Goal: Information Seeking & Learning: Learn about a topic

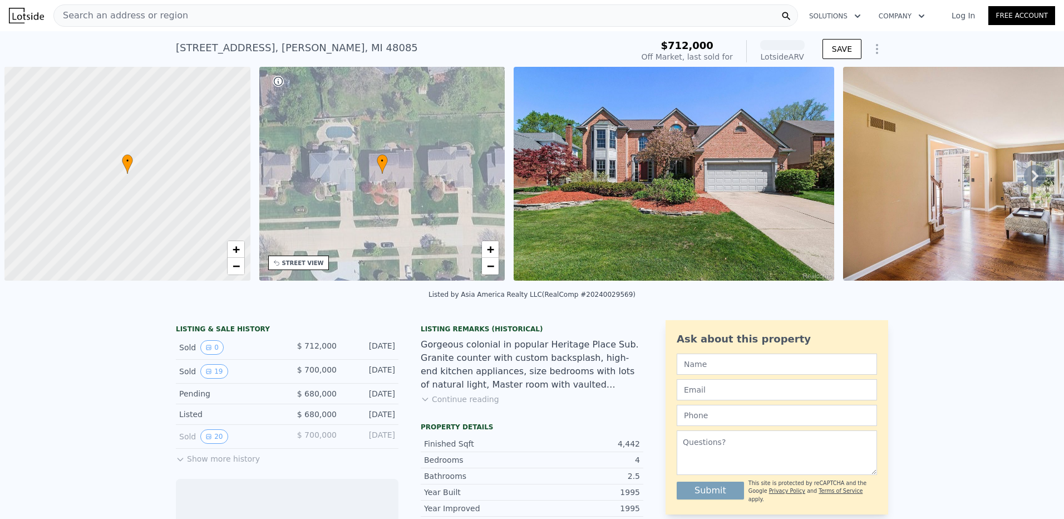
scroll to position [0, 4]
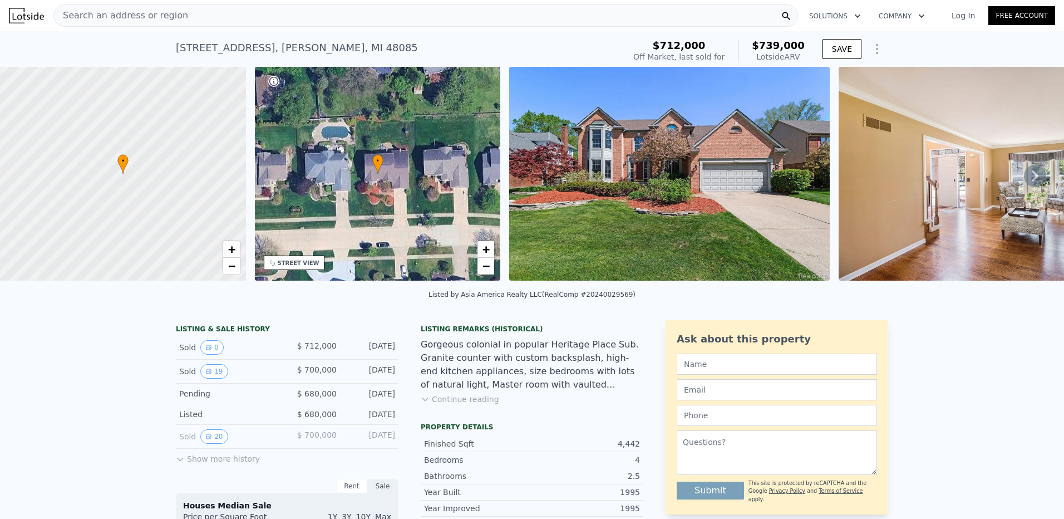
click at [634, 204] on img at bounding box center [669, 174] width 321 height 214
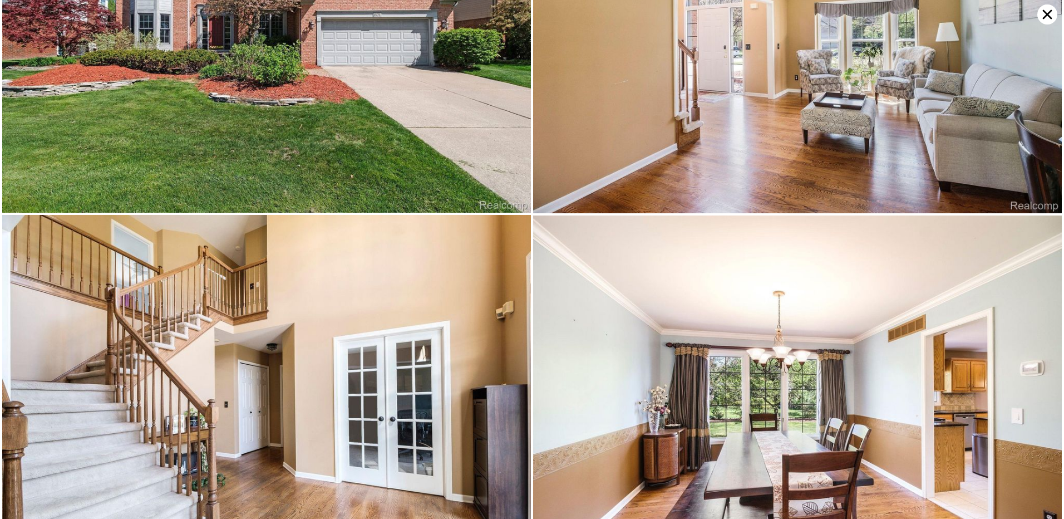
scroll to position [0, 0]
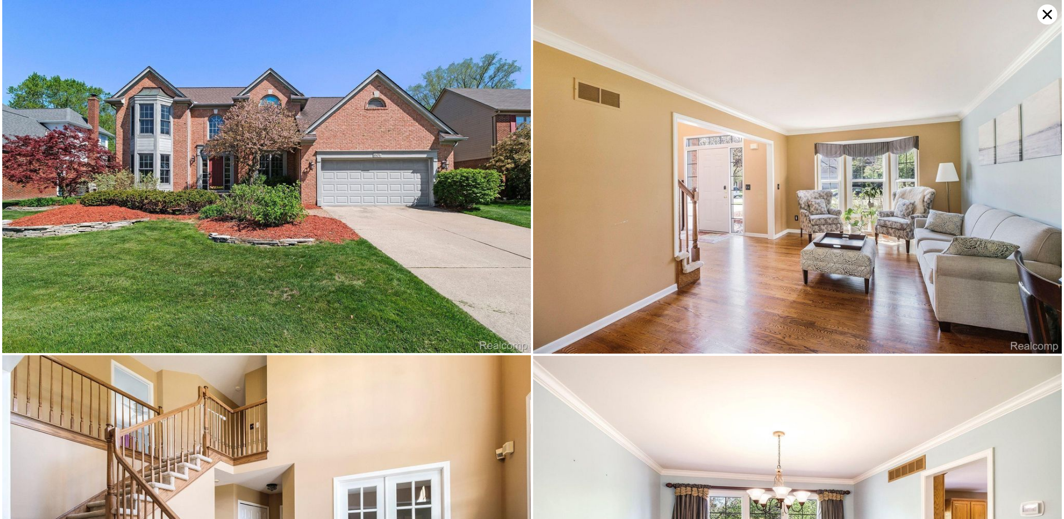
click at [1043, 16] on icon at bounding box center [1047, 14] width 20 height 20
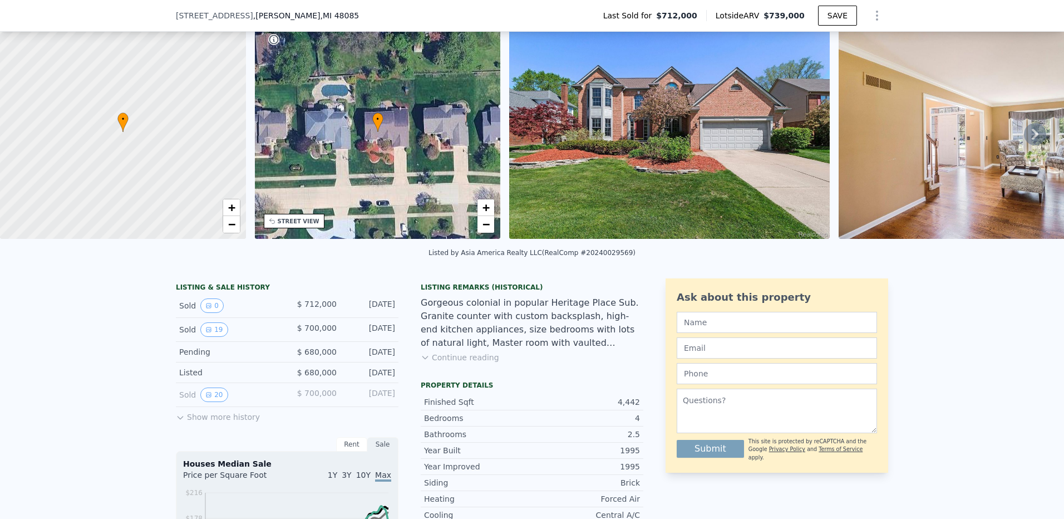
scroll to position [107, 0]
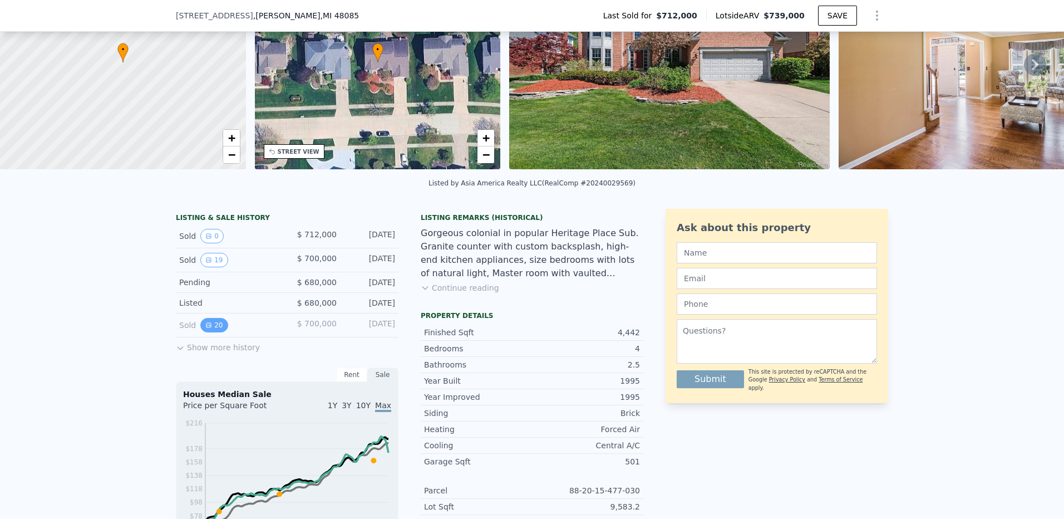
click at [211, 332] on button "20" at bounding box center [213, 325] width 27 height 14
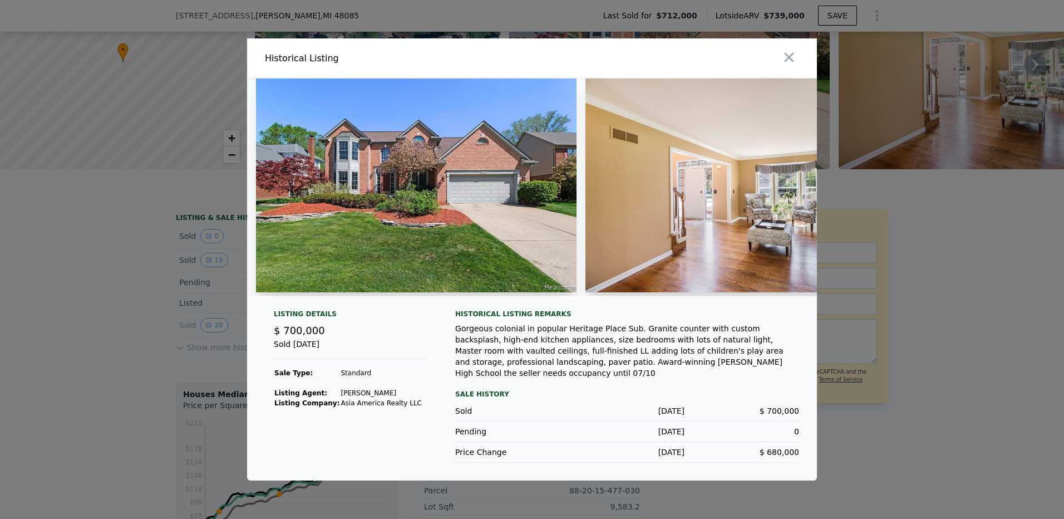
click at [705, 219] on img at bounding box center [744, 185] width 319 height 214
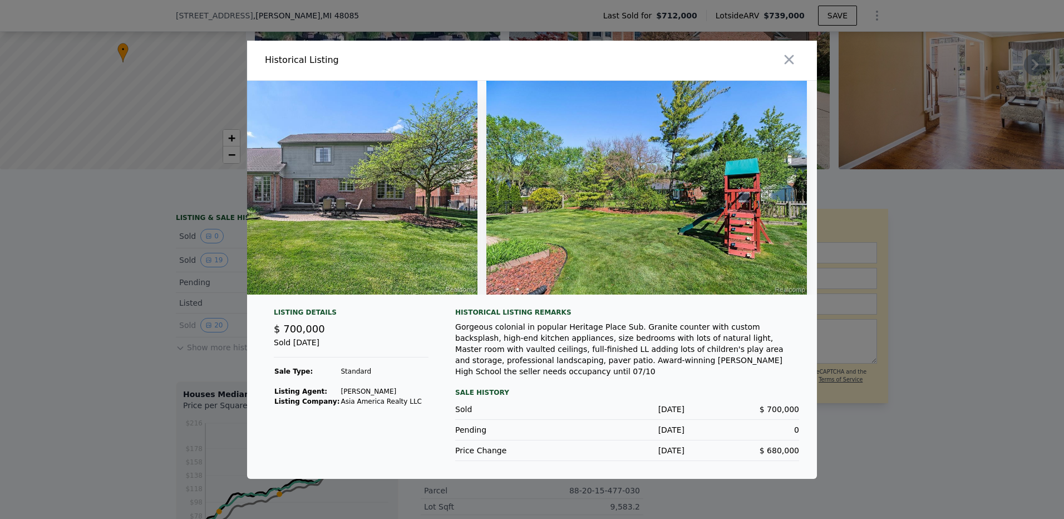
scroll to position [0, 6026]
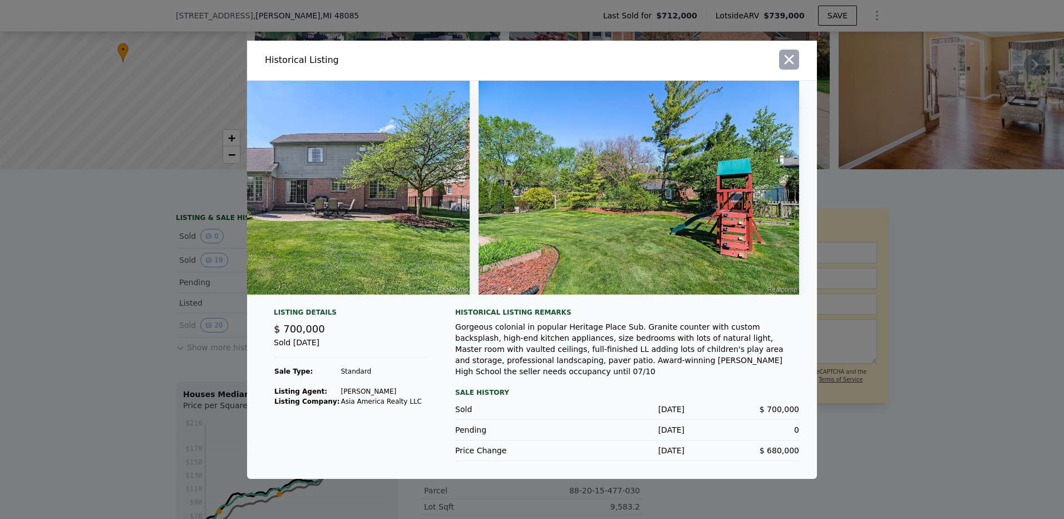
click at [788, 66] on icon "button" at bounding box center [789, 60] width 16 height 16
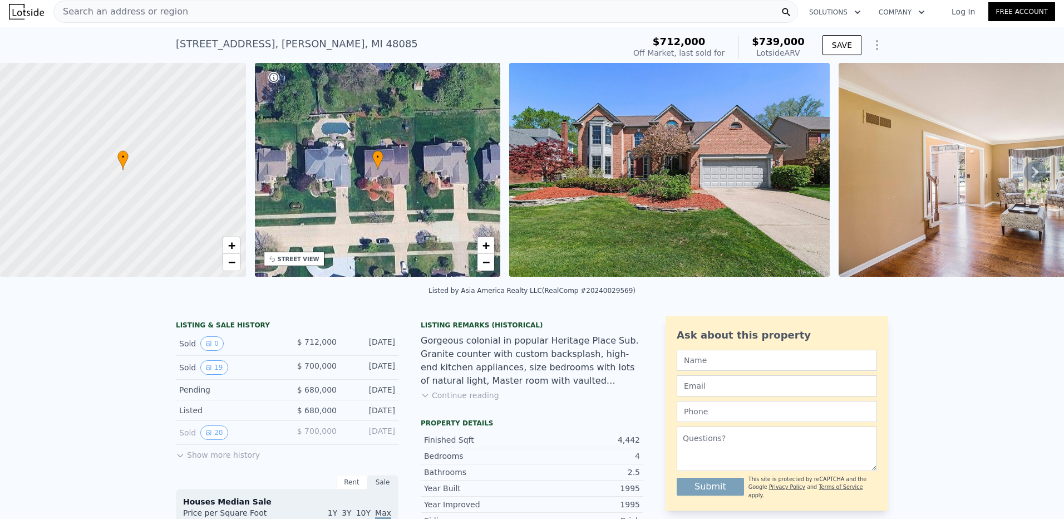
scroll to position [0, 0]
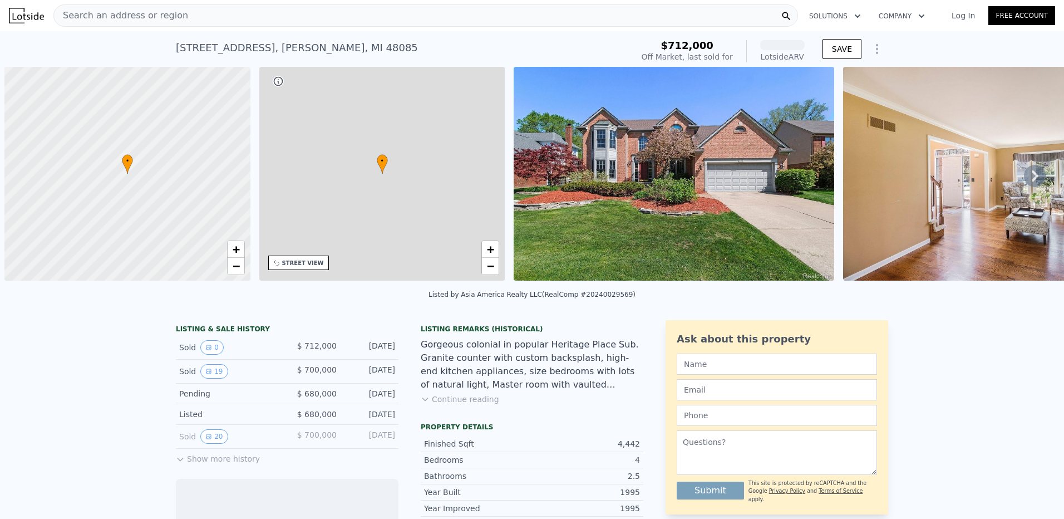
scroll to position [0, 4]
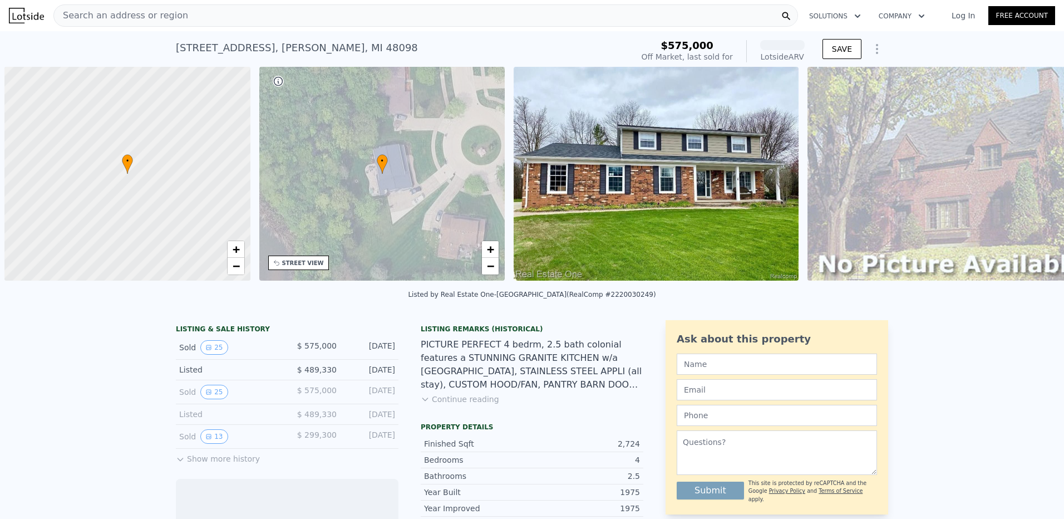
scroll to position [0, 4]
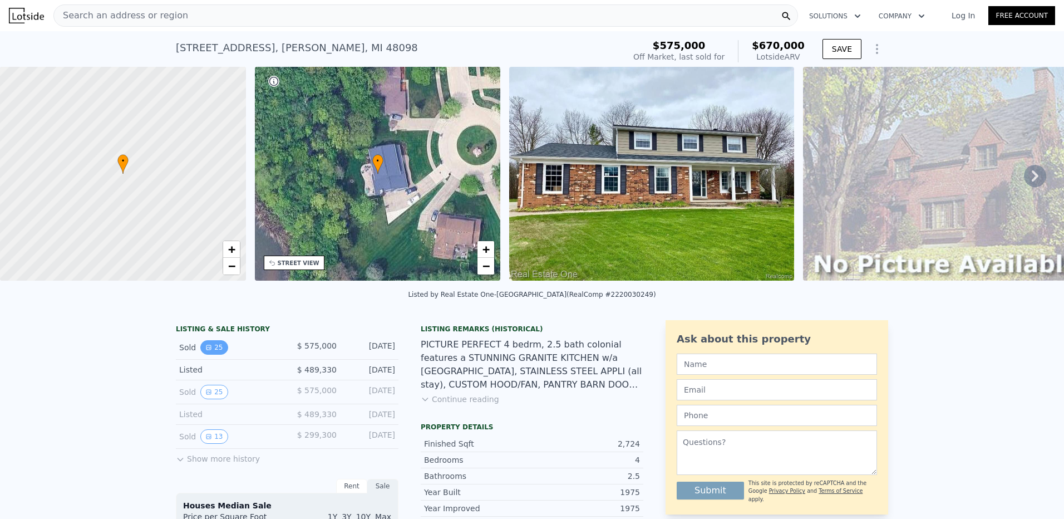
click at [208, 354] on button "25" at bounding box center [213, 347] width 27 height 14
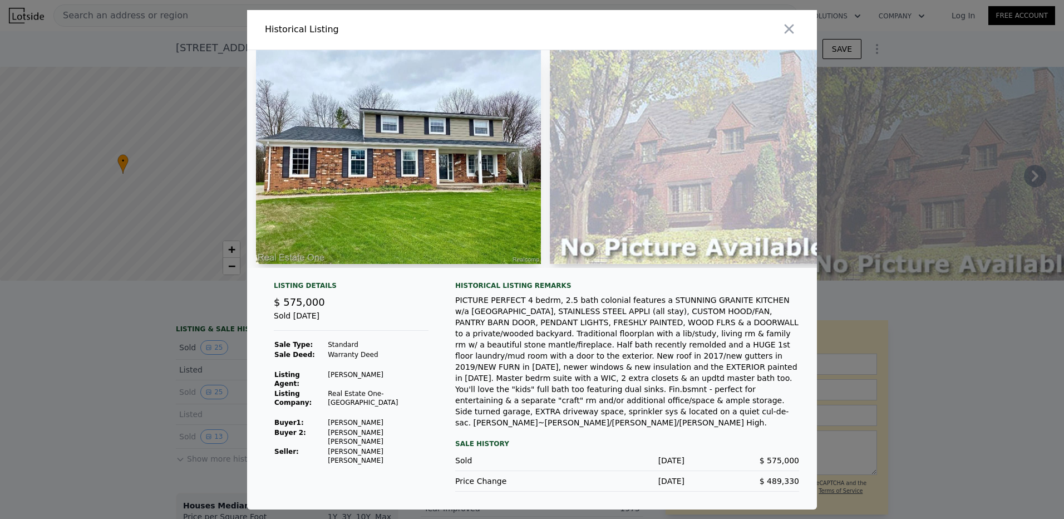
click at [619, 205] on img at bounding box center [692, 157] width 285 height 214
click at [785, 32] on icon "button" at bounding box center [789, 28] width 9 height 9
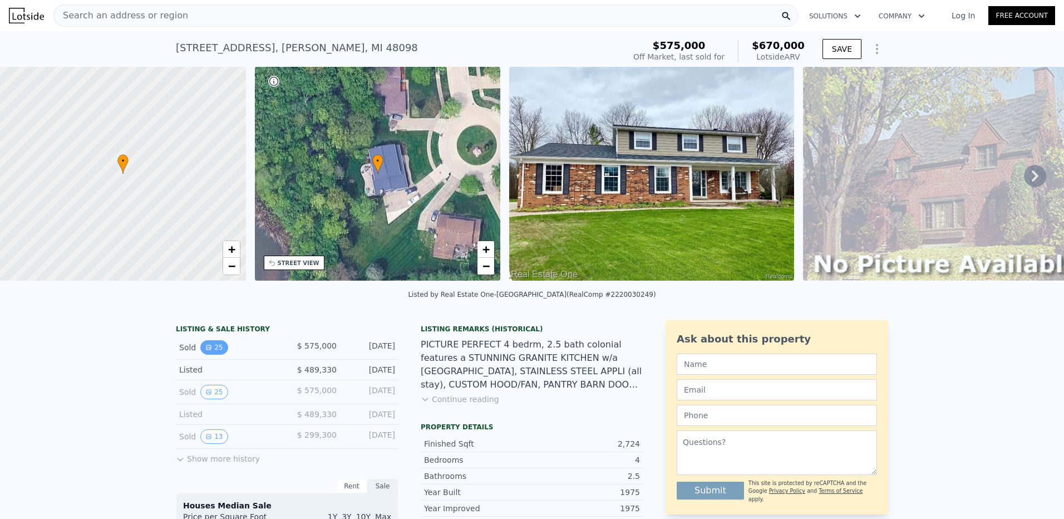
click at [206, 349] on icon "View historical data" at bounding box center [208, 347] width 4 height 4
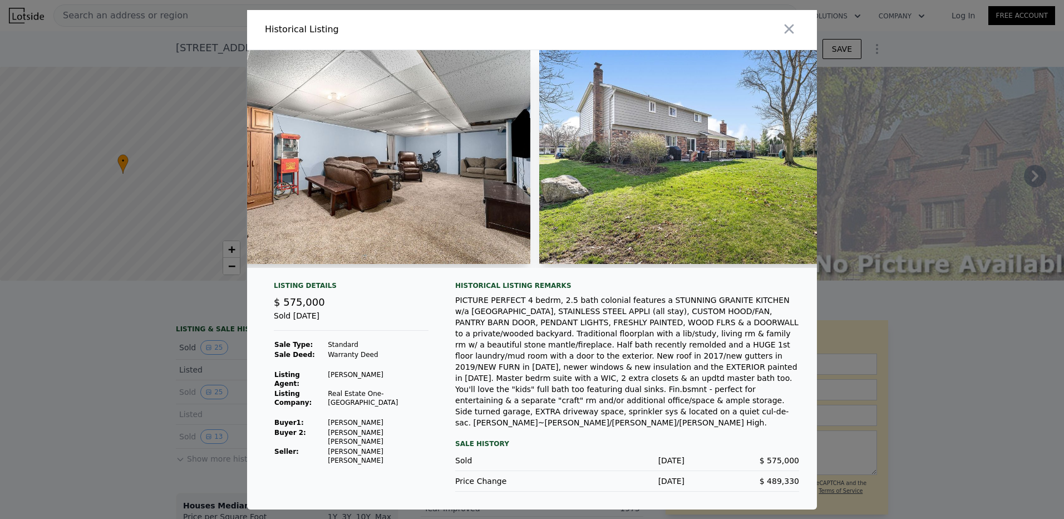
scroll to position [0, 6550]
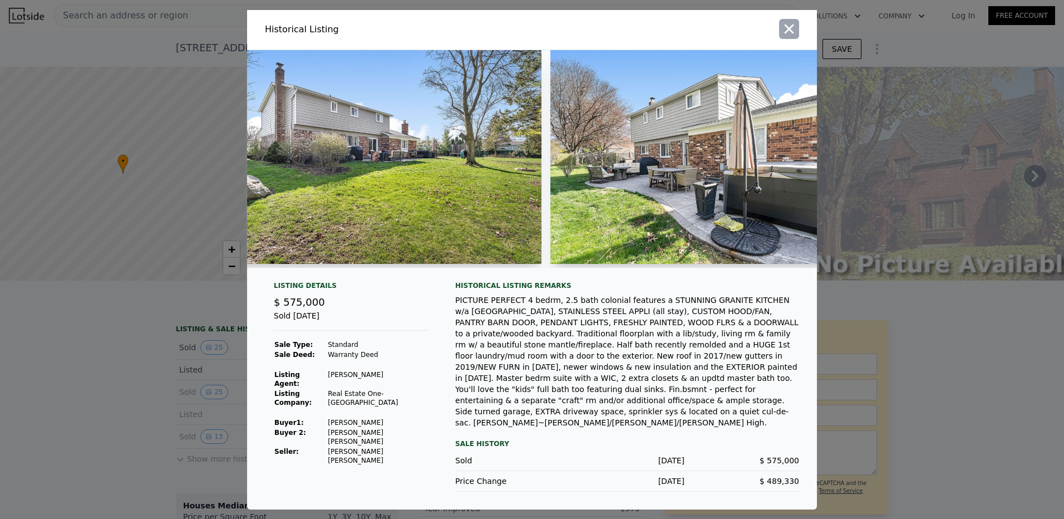
click at [794, 37] on icon "button" at bounding box center [789, 29] width 16 height 16
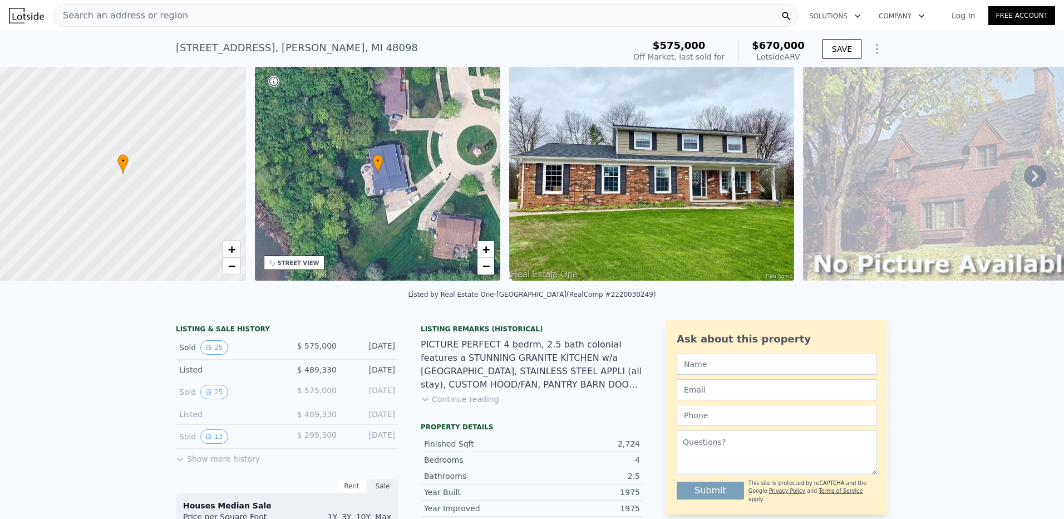
click at [464, 161] on div "• + −" at bounding box center [378, 174] width 246 height 214
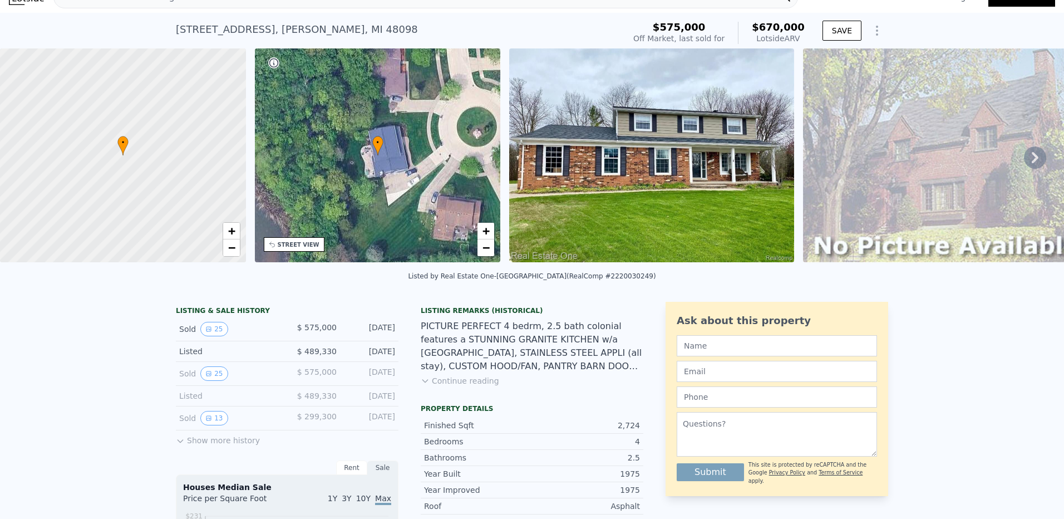
scroll to position [4, 0]
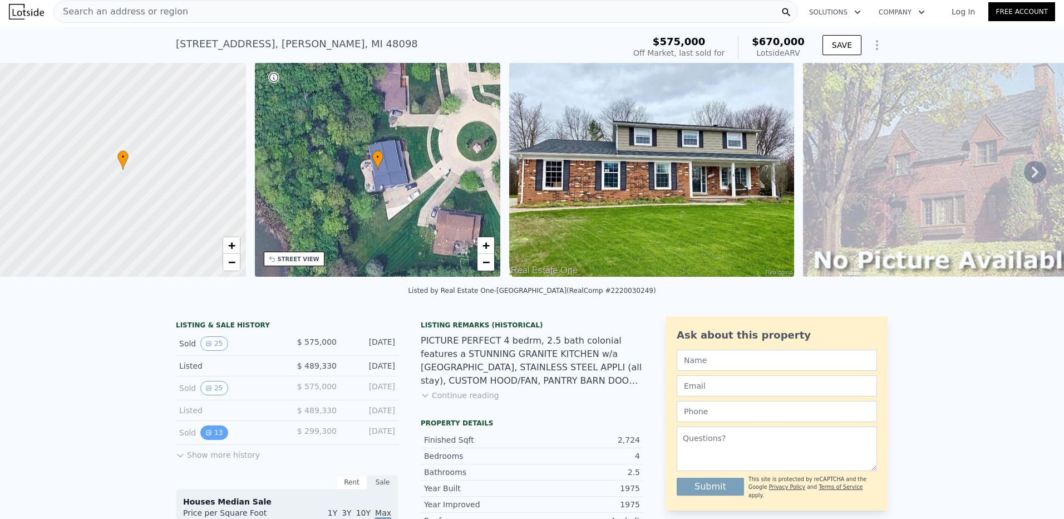
click at [209, 440] on button "13" at bounding box center [213, 432] width 27 height 14
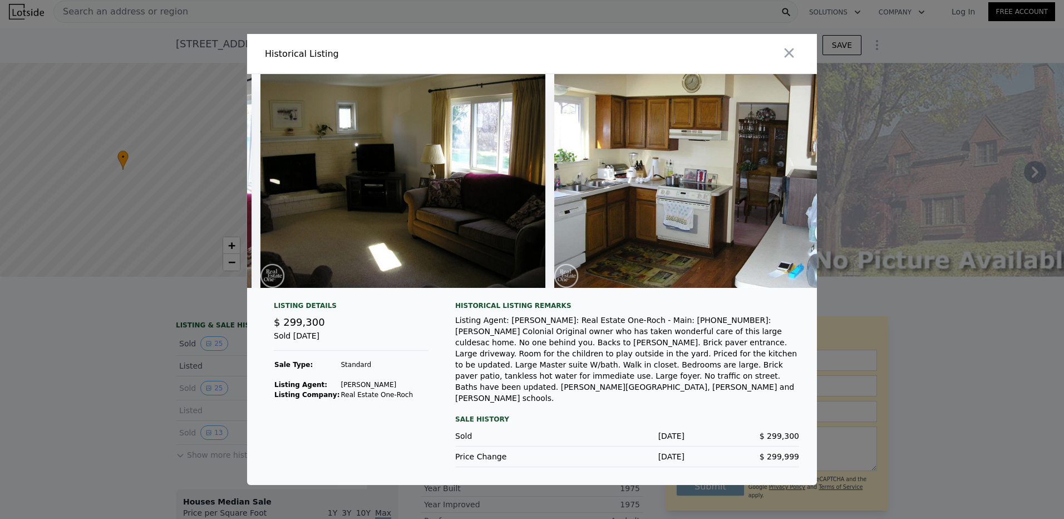
scroll to position [0, 3267]
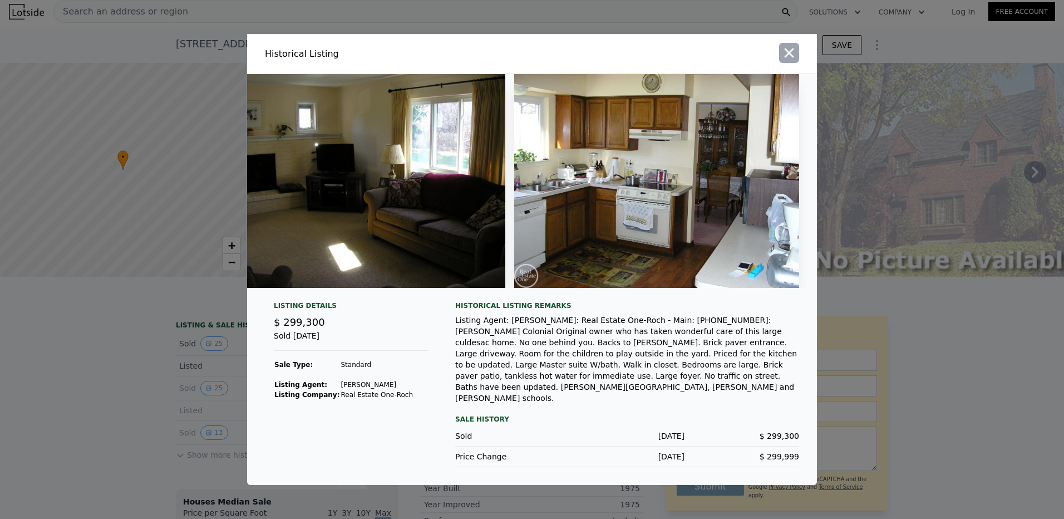
click at [789, 61] on icon "button" at bounding box center [789, 53] width 16 height 16
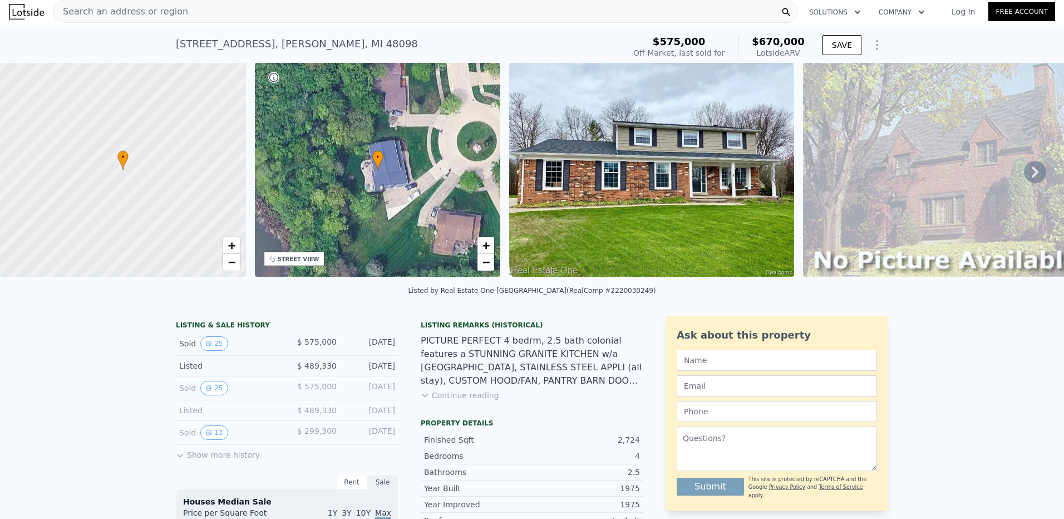
click at [308, 259] on div "STREET VIEW" at bounding box center [299, 259] width 42 height 8
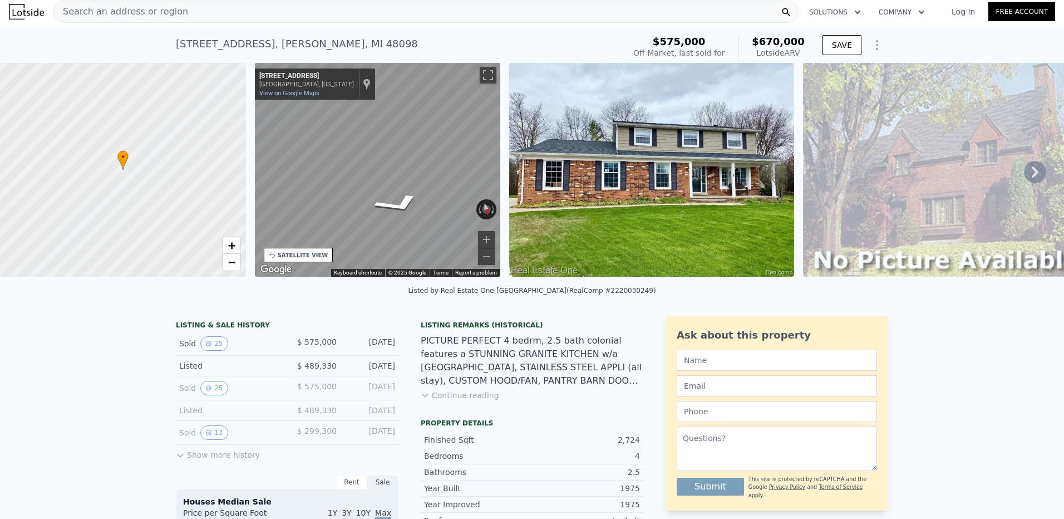
click at [505, 157] on div "• + − • + − STREET VIEW ← Move left → Move right ↑ Move up ↓ Move down + Zoom i…" at bounding box center [532, 172] width 1064 height 218
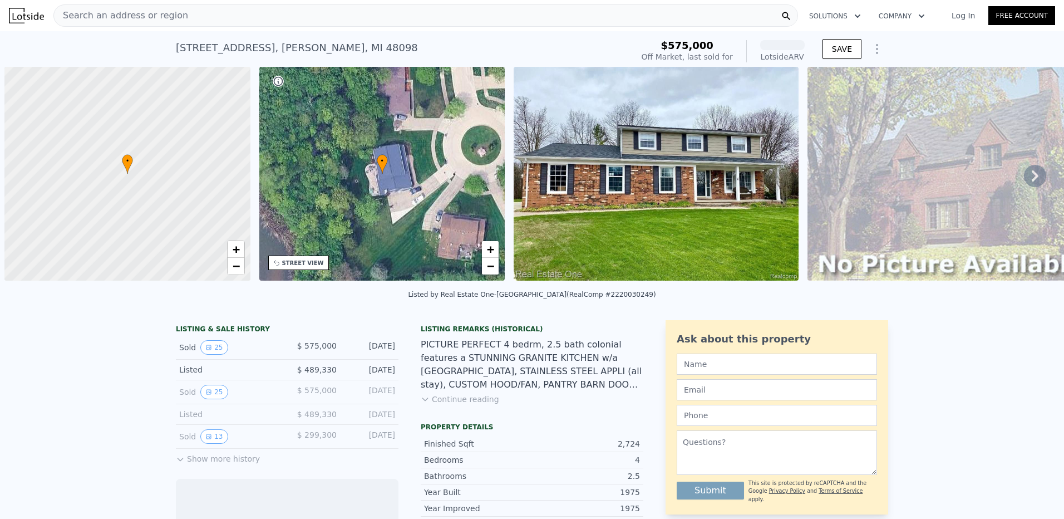
scroll to position [0, 4]
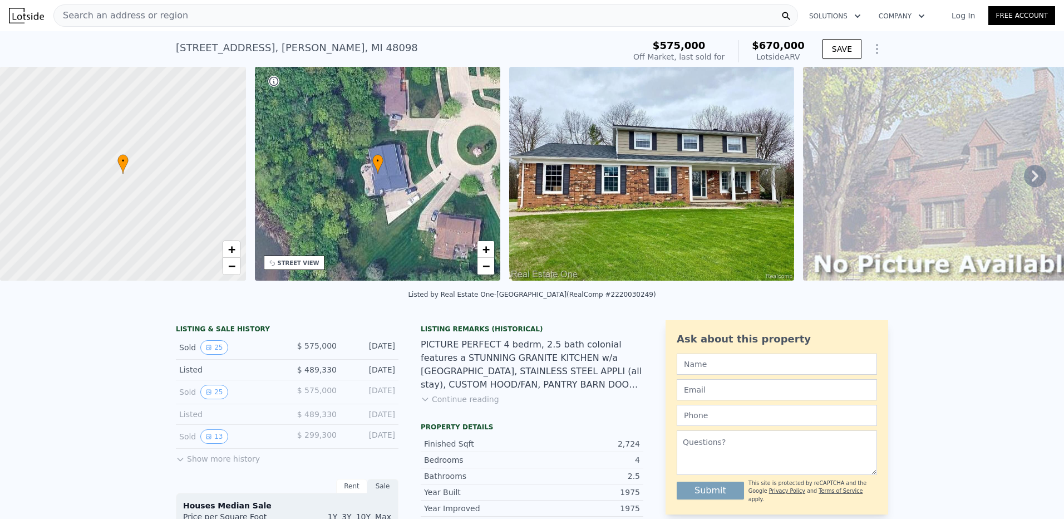
click at [1026, 179] on icon at bounding box center [1035, 176] width 22 height 22
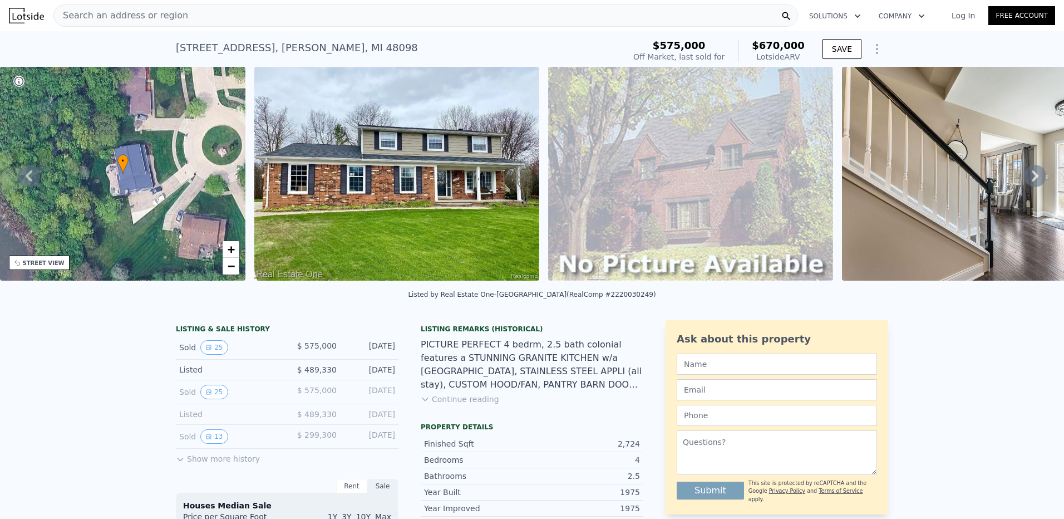
click at [1026, 179] on icon at bounding box center [1035, 176] width 22 height 22
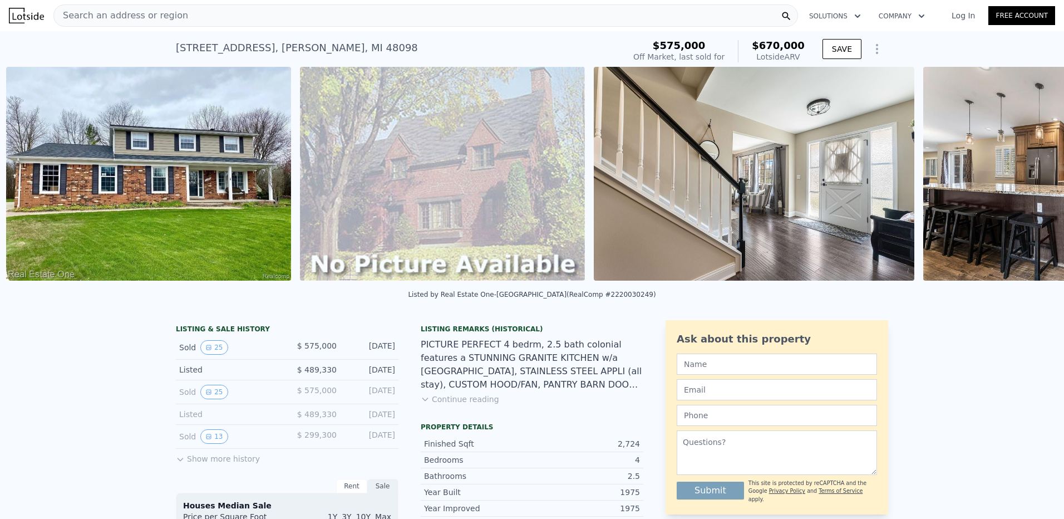
scroll to position [0, 509]
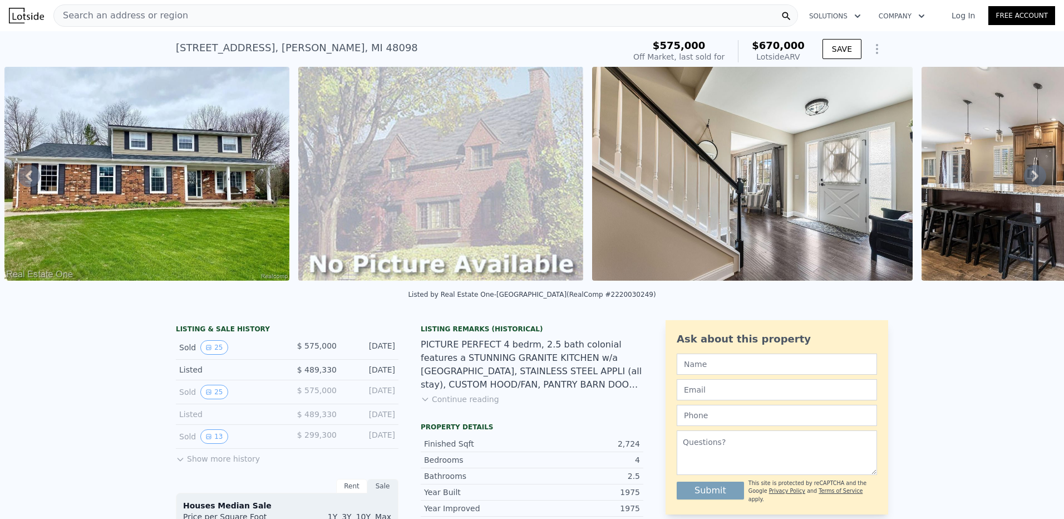
click at [1026, 179] on icon at bounding box center [1035, 176] width 22 height 22
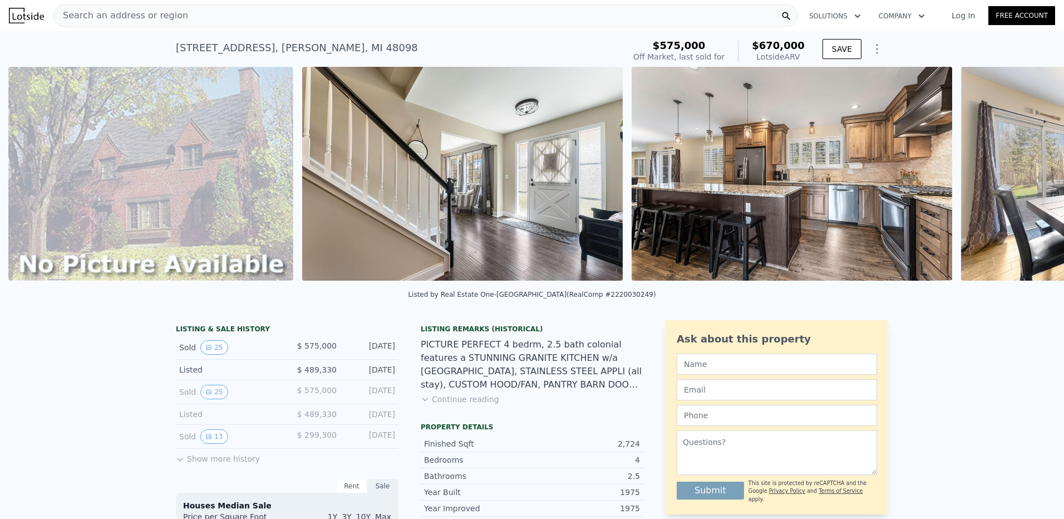
scroll to position [0, 803]
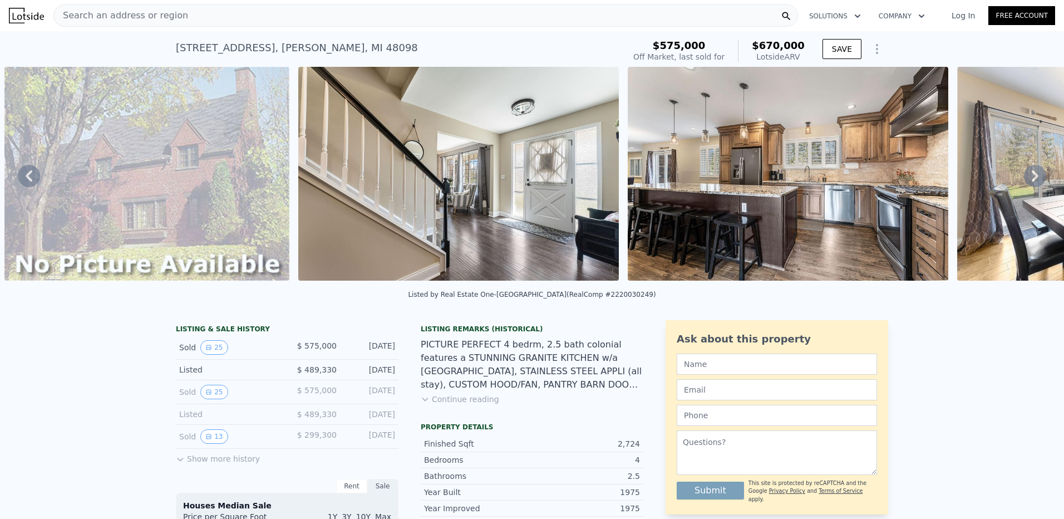
click at [1026, 179] on icon at bounding box center [1035, 176] width 22 height 22
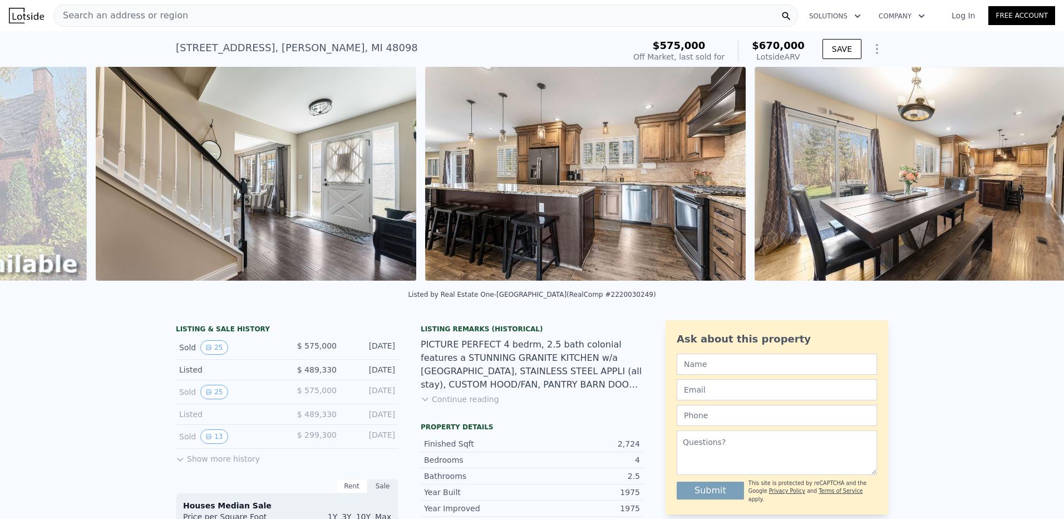
scroll to position [0, 1097]
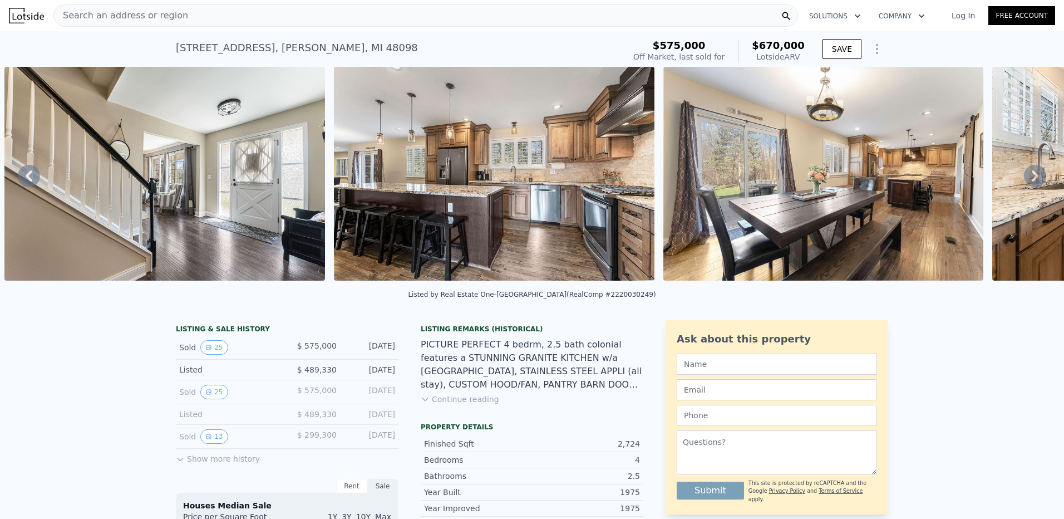
click at [1026, 179] on icon at bounding box center [1035, 176] width 22 height 22
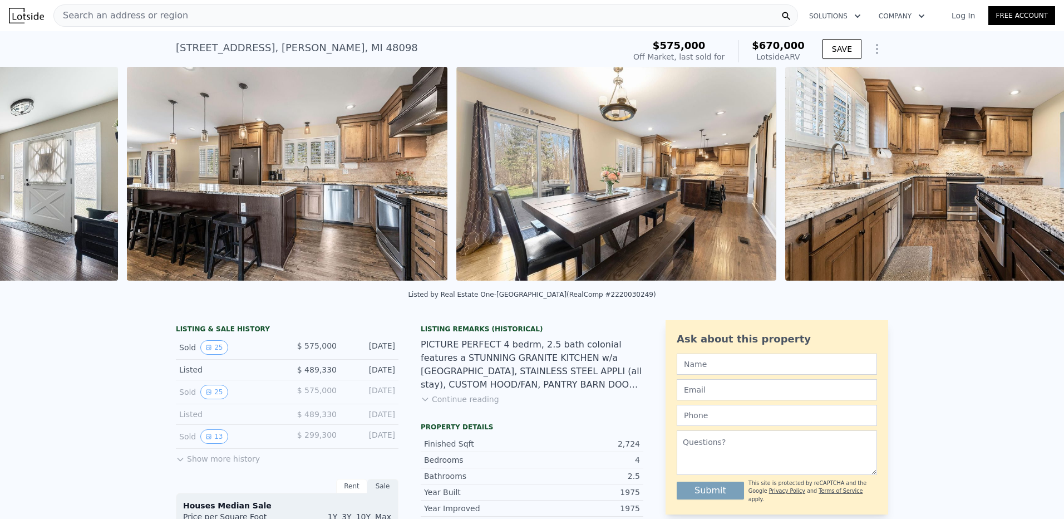
scroll to position [0, 1426]
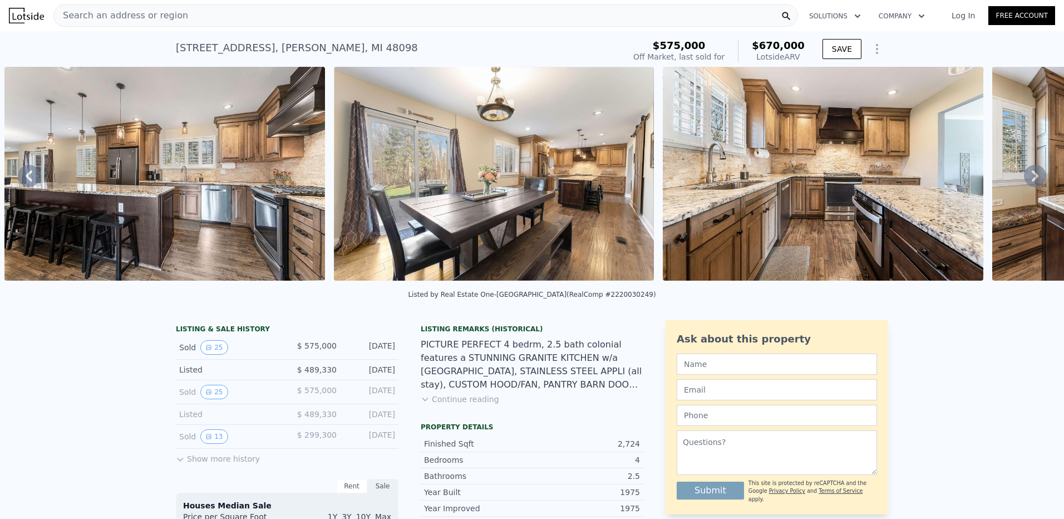
click at [1026, 179] on icon at bounding box center [1035, 176] width 22 height 22
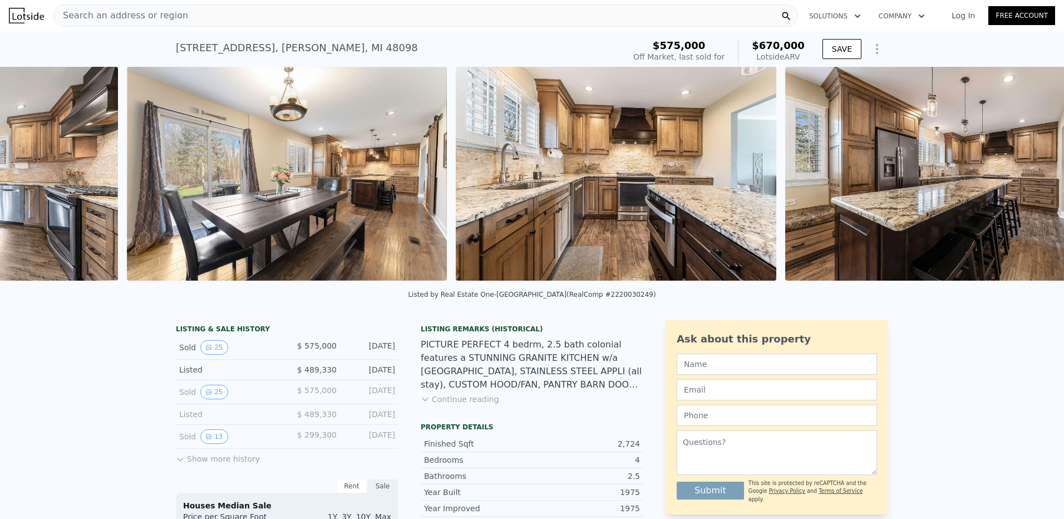
scroll to position [0, 1756]
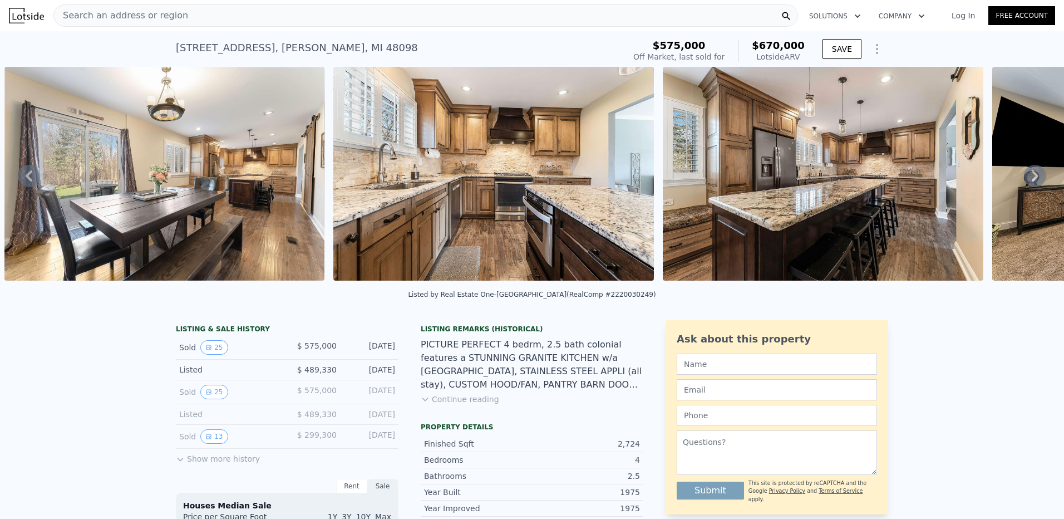
click at [1026, 179] on icon at bounding box center [1035, 176] width 22 height 22
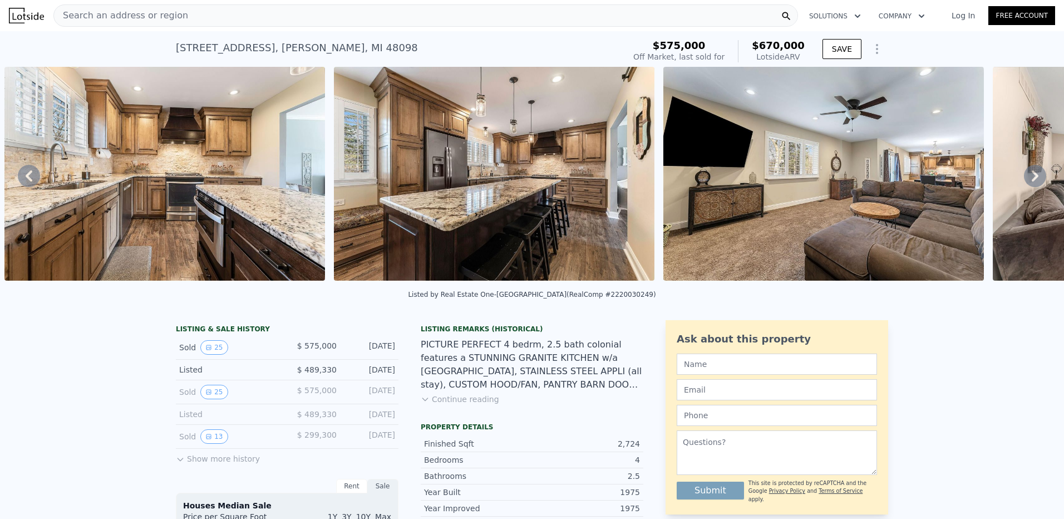
click at [1026, 179] on icon at bounding box center [1035, 176] width 22 height 22
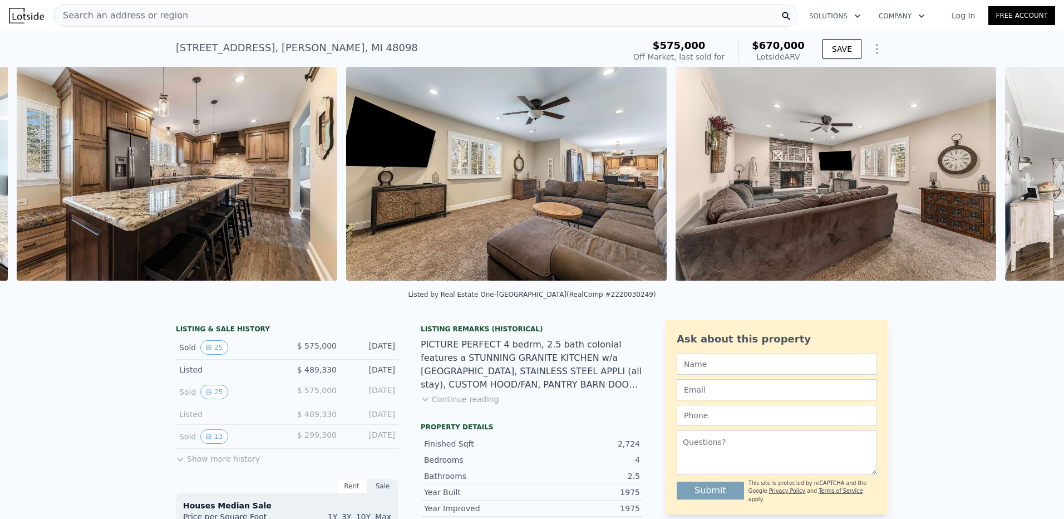
scroll to position [0, 2414]
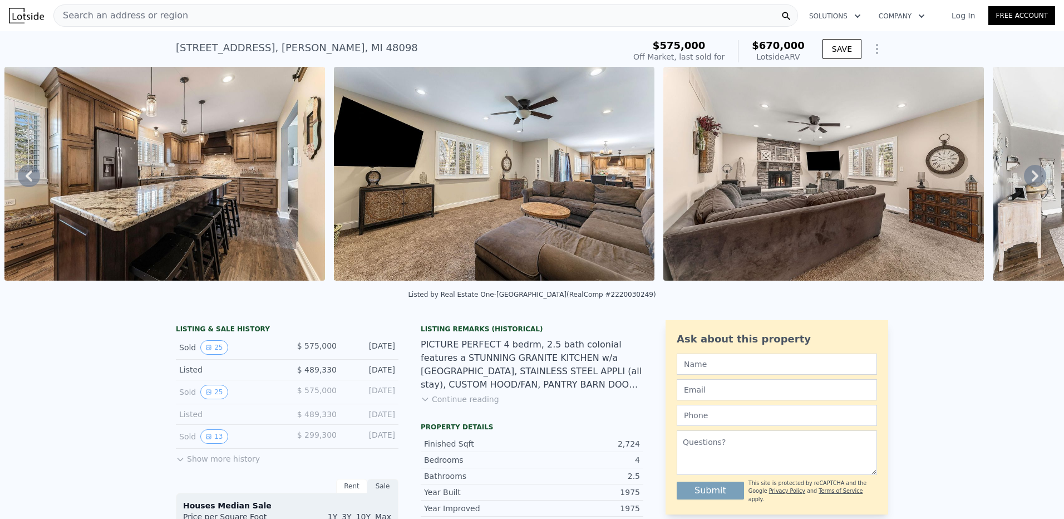
click at [1026, 179] on icon at bounding box center [1035, 176] width 22 height 22
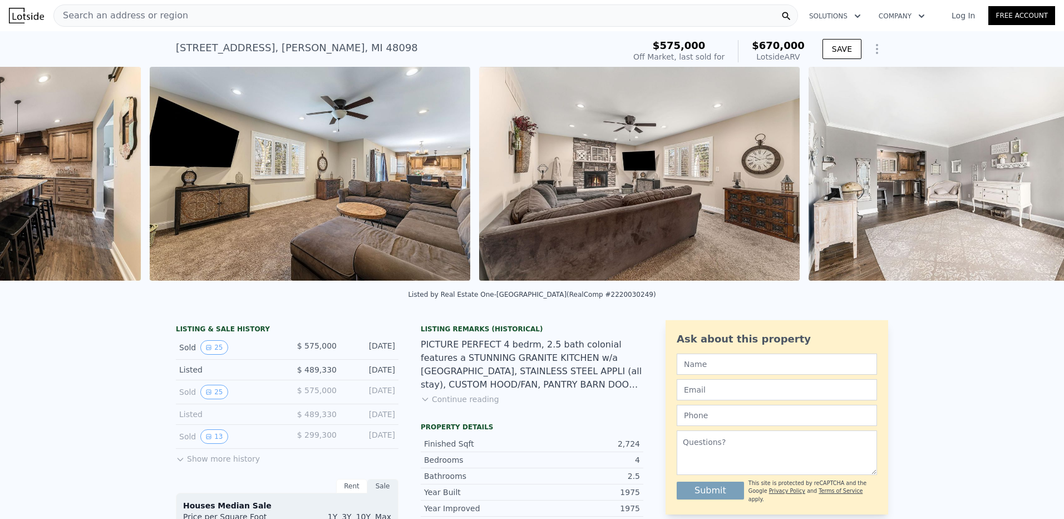
scroll to position [0, 2743]
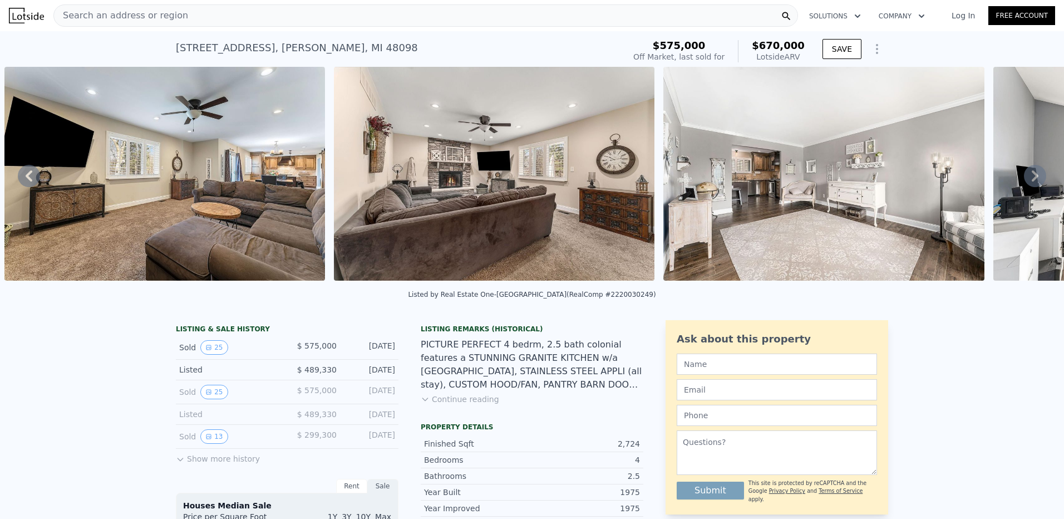
click at [1026, 179] on div "• + − • + − STREET VIEW Loading... SATELLITE VIEW" at bounding box center [532, 176] width 1064 height 218
click at [1032, 180] on icon at bounding box center [1035, 175] width 7 height 11
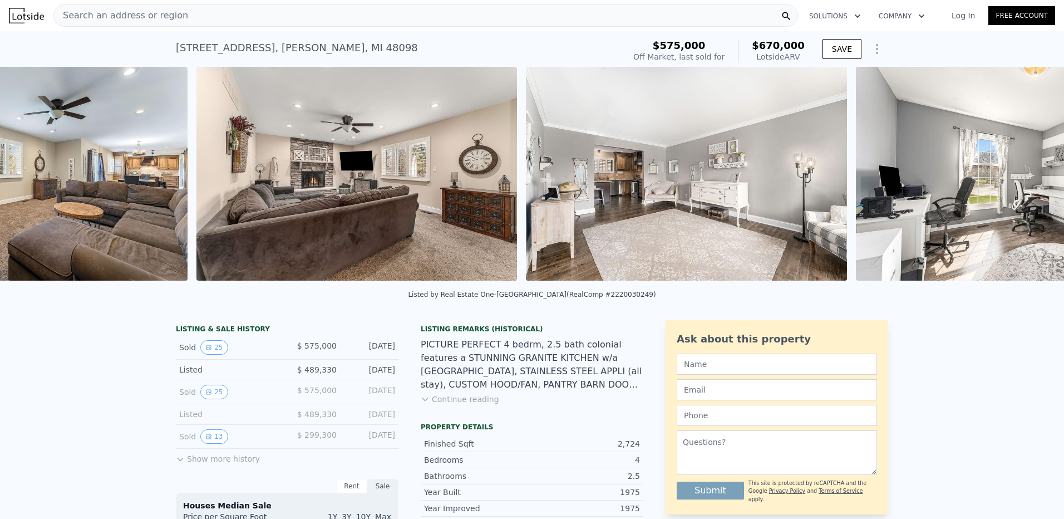
scroll to position [0, 3073]
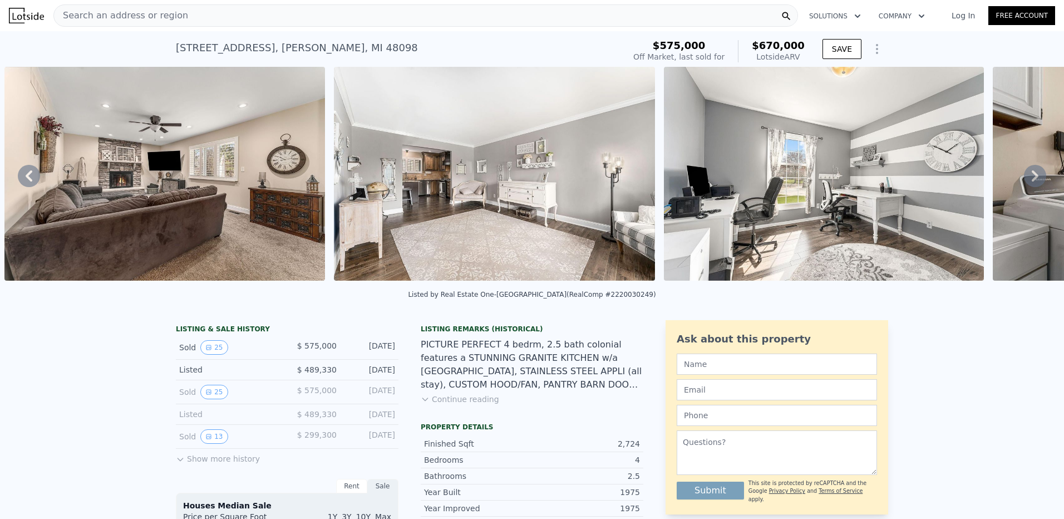
click at [1032, 180] on icon at bounding box center [1035, 175] width 7 height 11
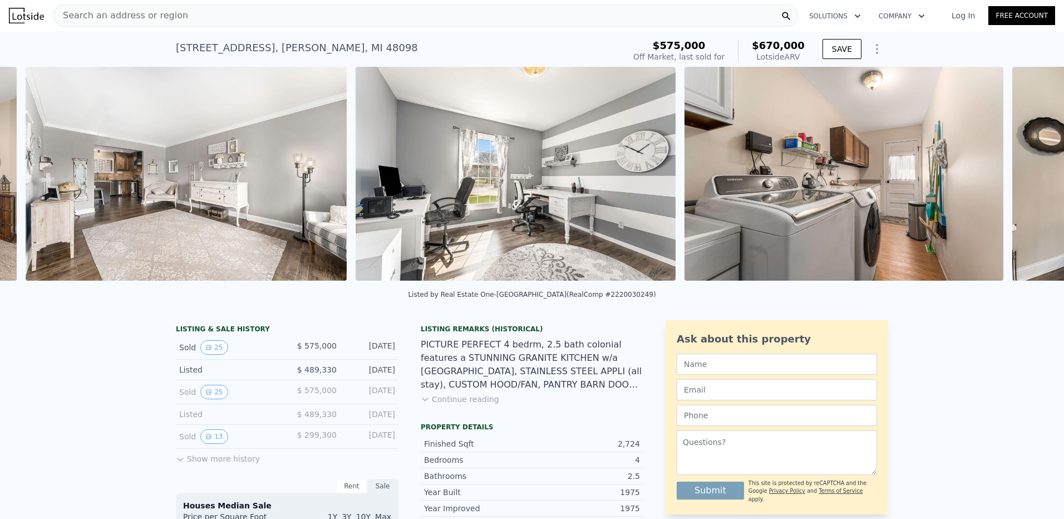
scroll to position [0, 3402]
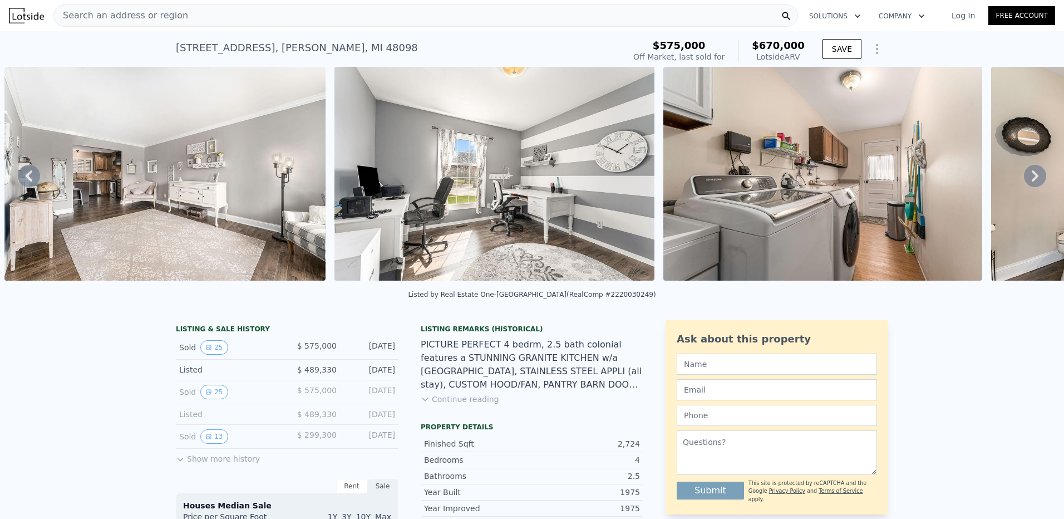
click at [1032, 180] on icon at bounding box center [1035, 175] width 7 height 11
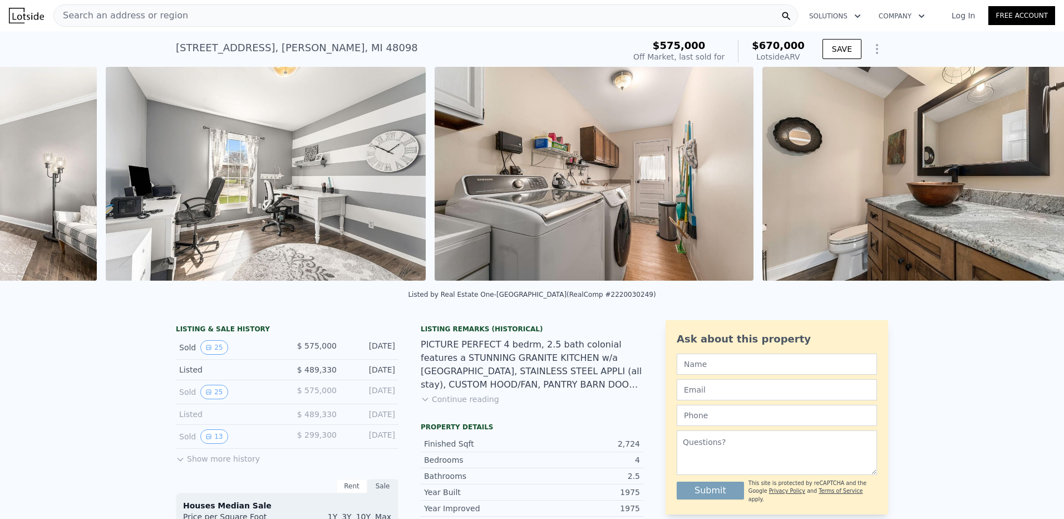
scroll to position [0, 3732]
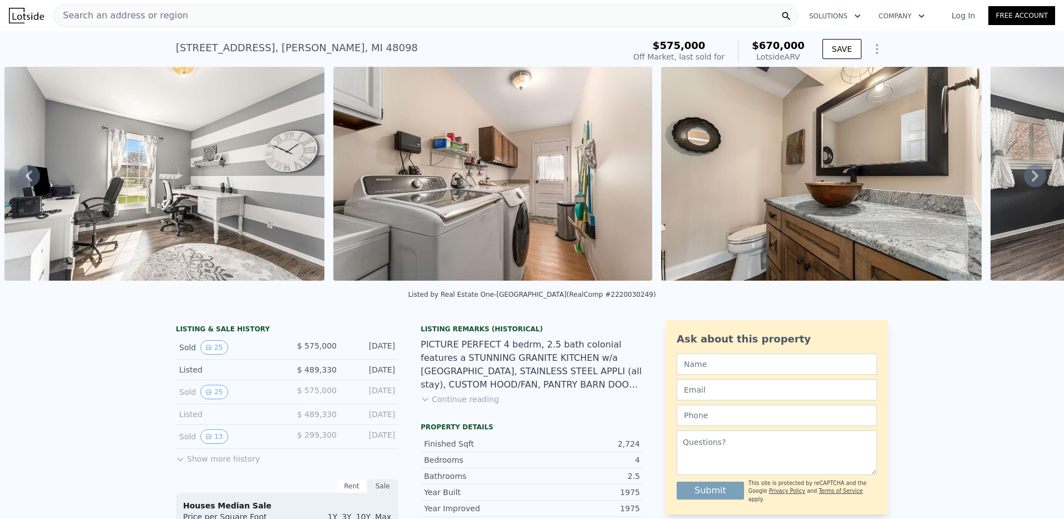
click at [1027, 180] on div "• + − • + − STREET VIEW Loading... SATELLITE VIEW" at bounding box center [532, 176] width 1064 height 218
